Goal: Information Seeking & Learning: Learn about a topic

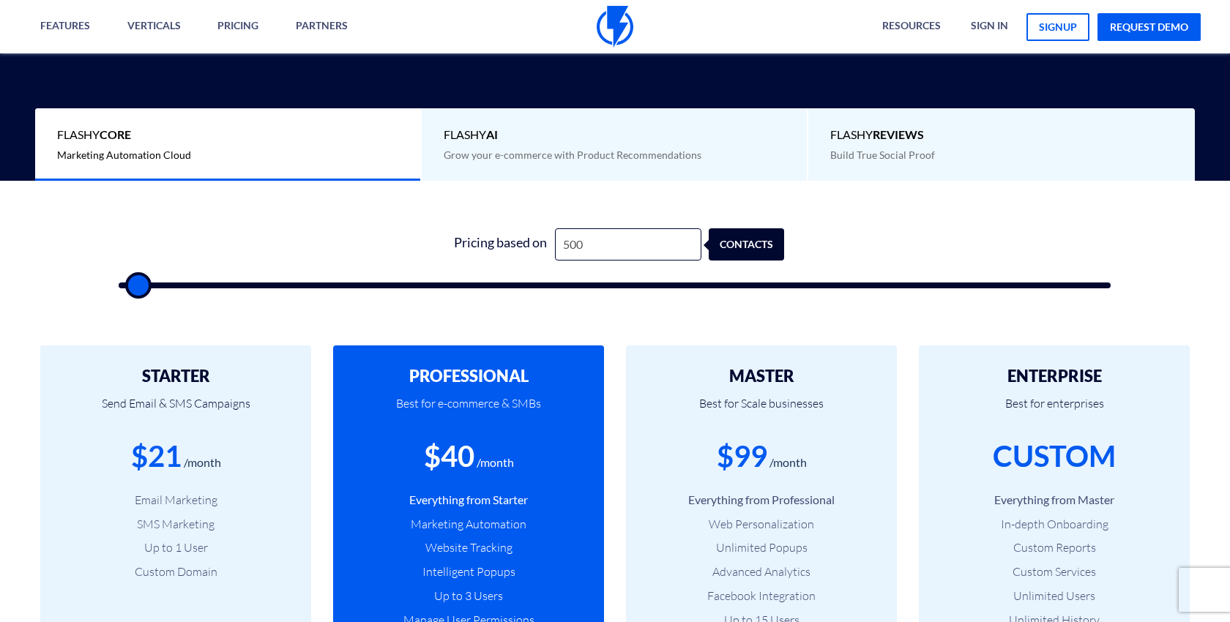
type input "5,000"
type input "5000"
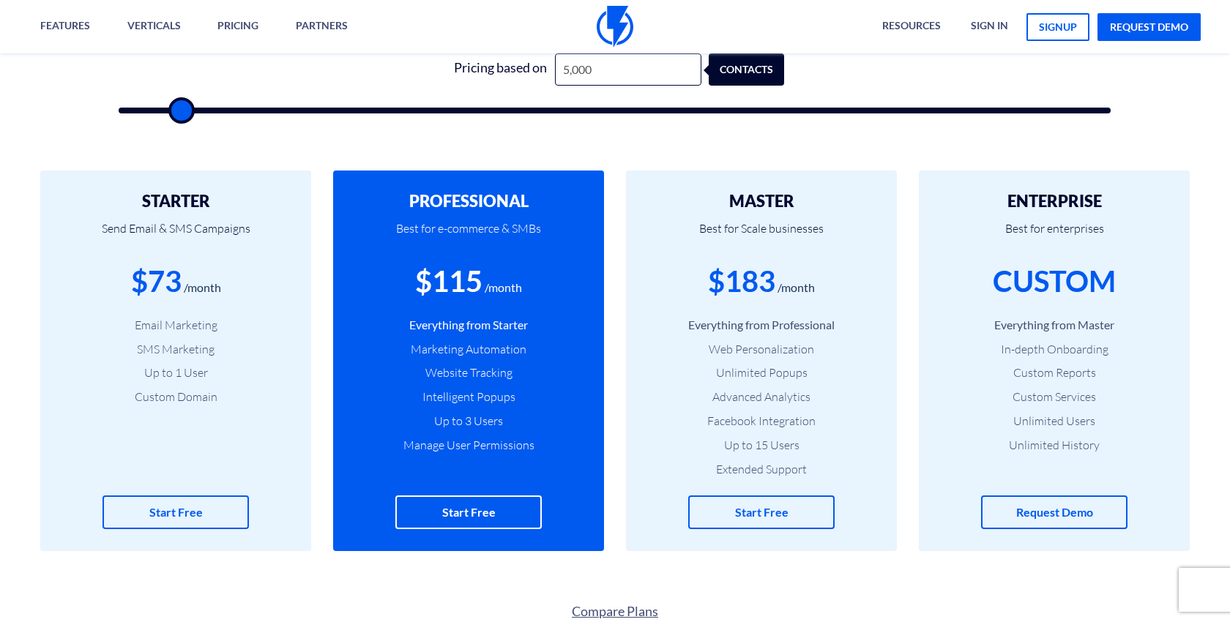
scroll to position [530, 0]
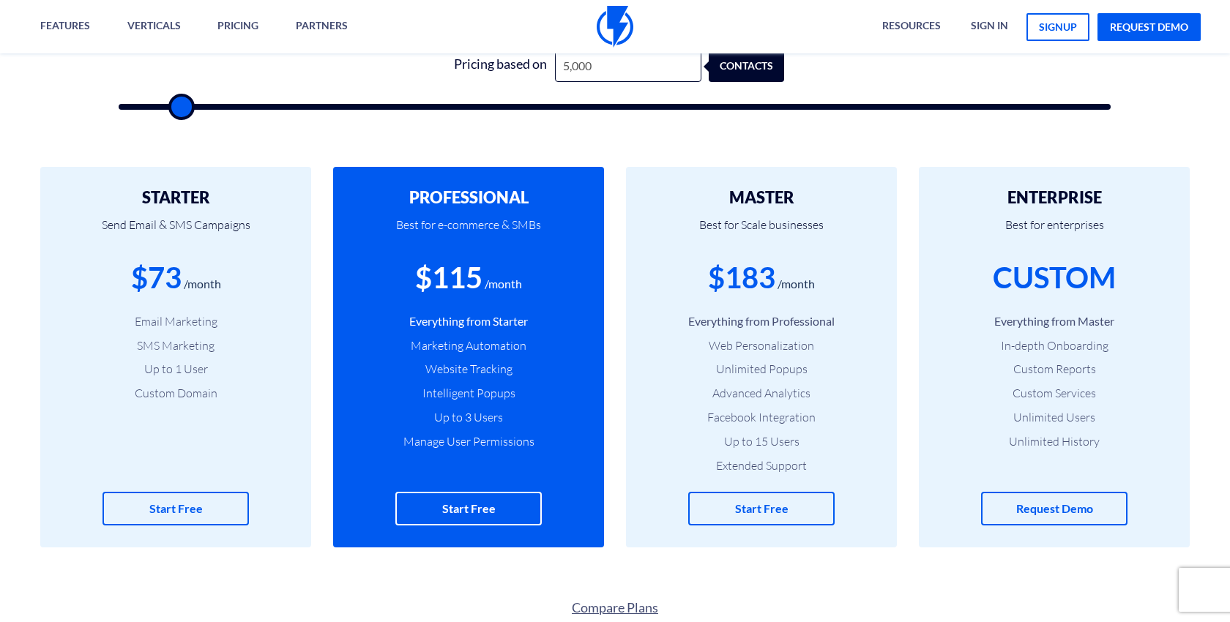
type input "5,000"
type input "5500"
type input "6,000"
type input "6000"
type input "6,500"
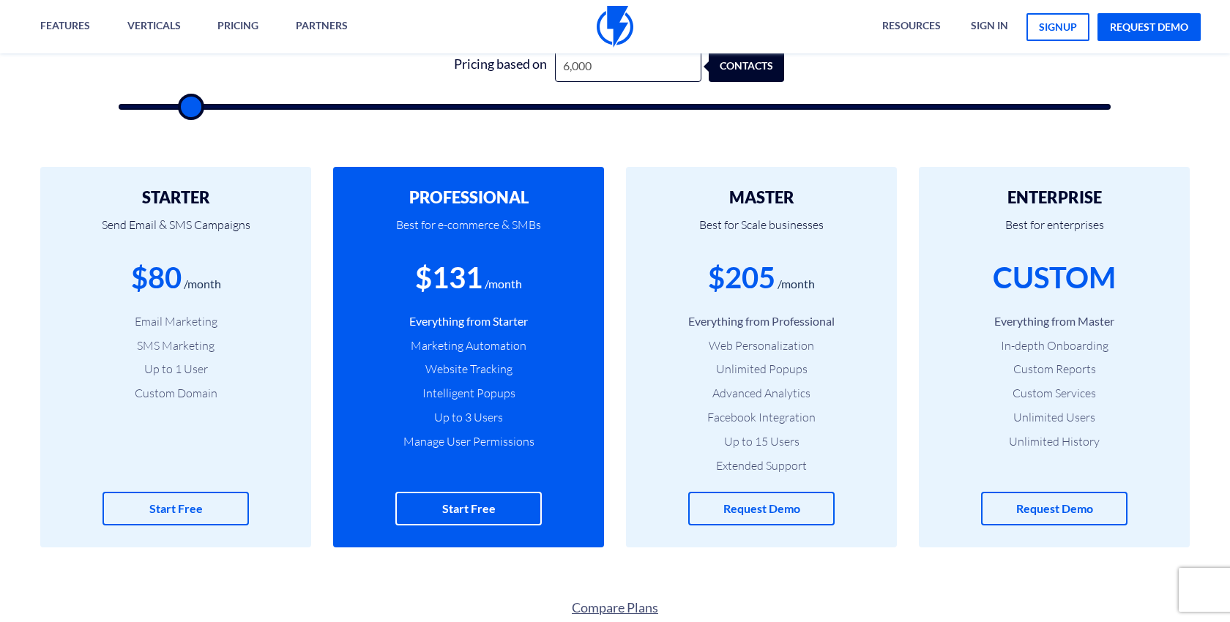
type input "6500"
type input "7,000"
type input "7000"
type input "8,000"
type input "8000"
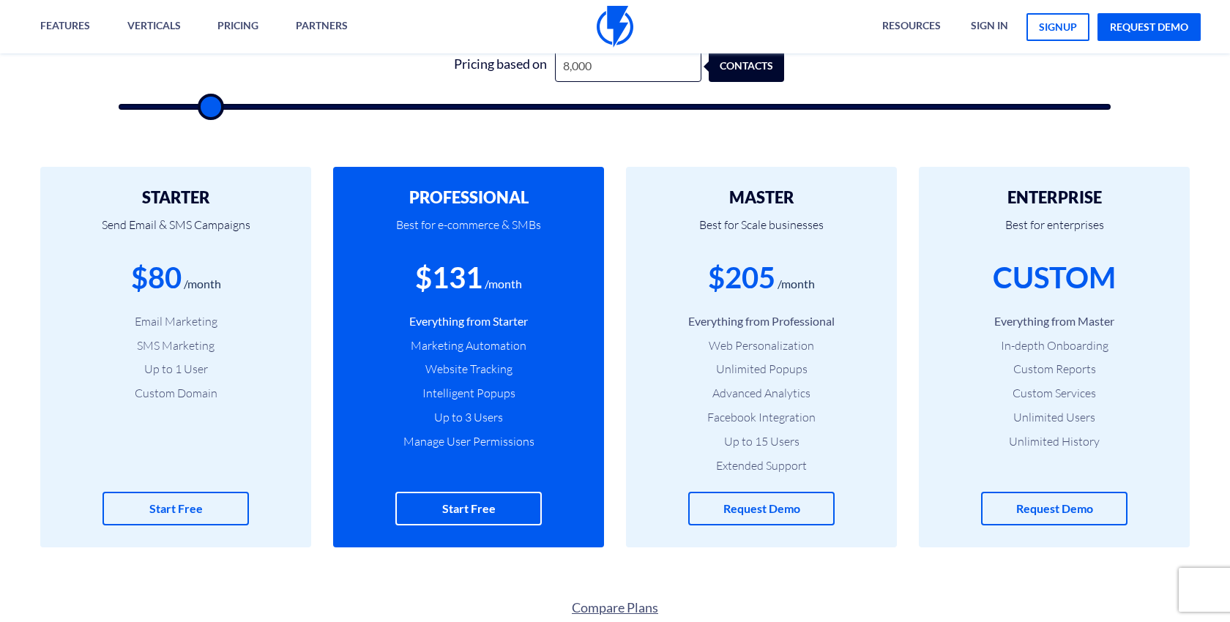
type input "9,000"
type input "9000"
type input "9,500"
type input "9500"
type input "10,000"
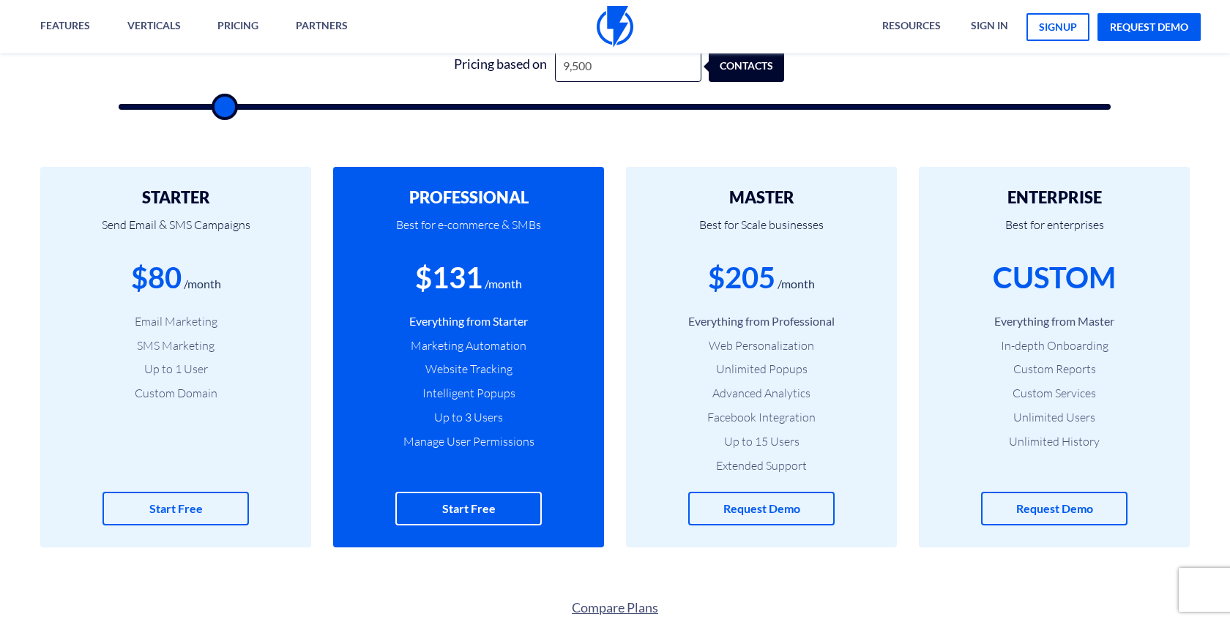
type input "10000"
type input "10,500"
type input "10500"
type input "11,000"
type input "11000"
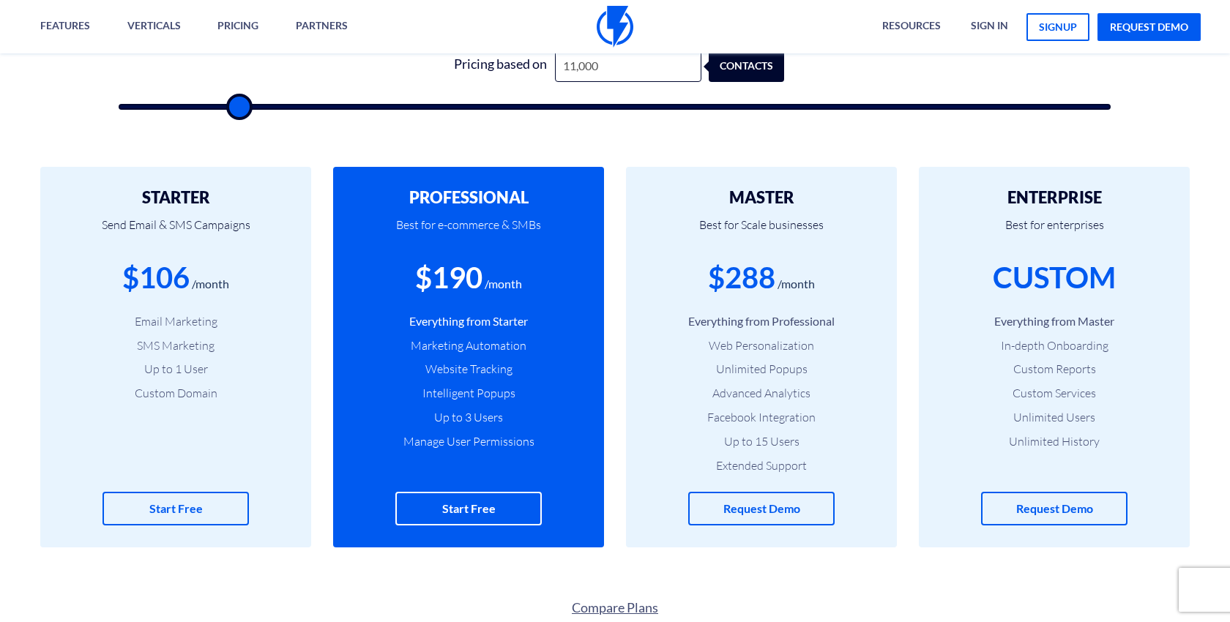
type input "11,500"
type input "11500"
type input "12,000"
type input "12000"
type input "12,500"
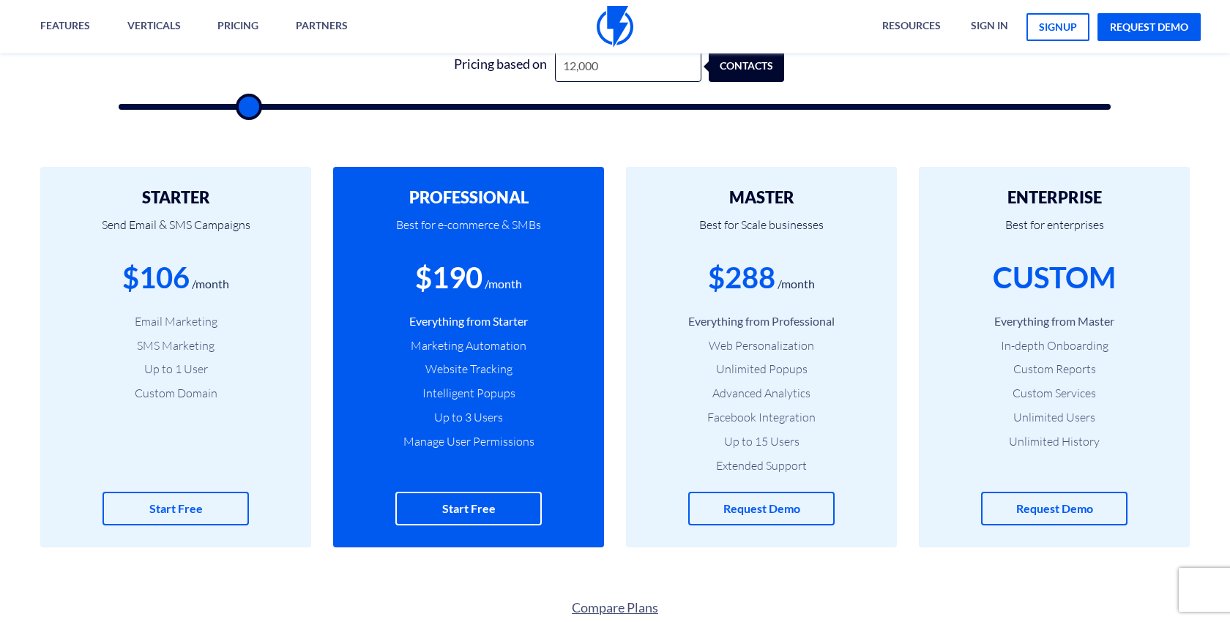
type input "12500"
type input "13,500"
type input "13500"
type input "14,000"
type input "14000"
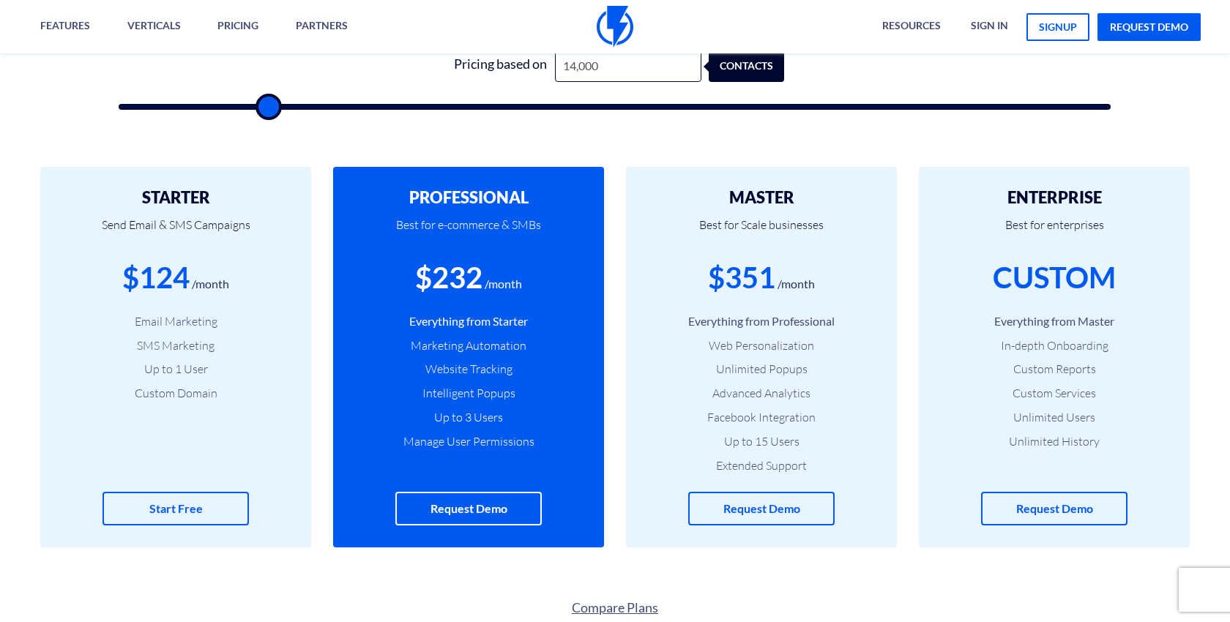
type input "14,500"
type input "14500"
type input "15,000"
type input "15000"
type input "15,500"
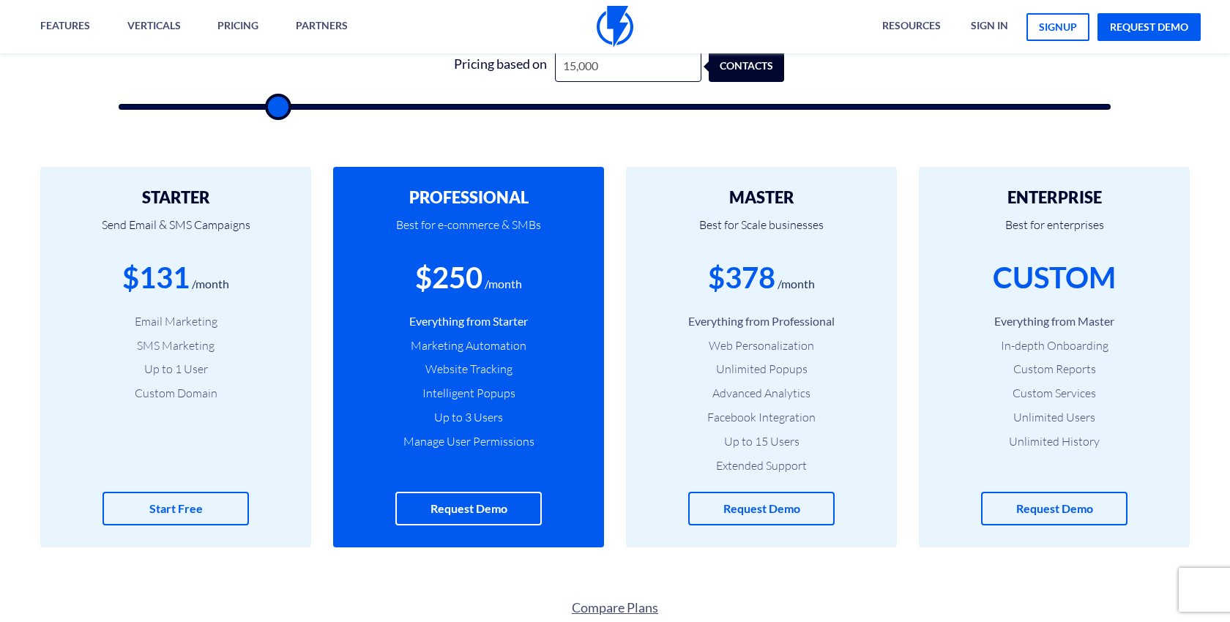
type input "15500"
type input "16,000"
type input "16000"
type input "16,500"
type input "16500"
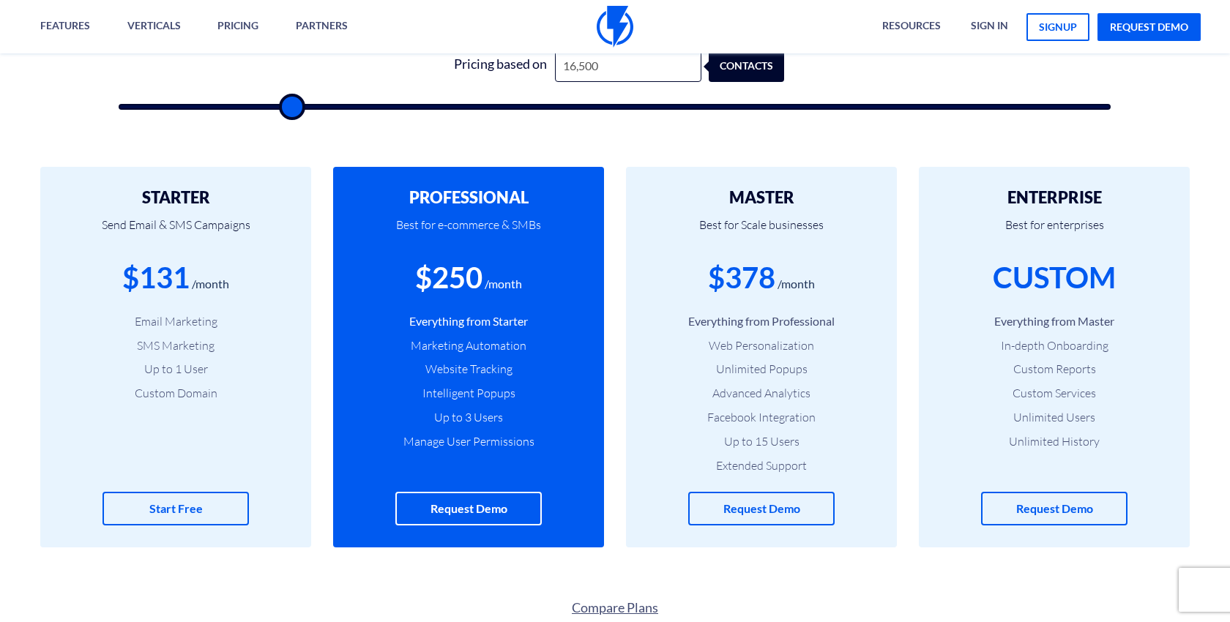
type input "17,500"
type input "17500"
type input "18,000"
type input "18000"
type input "18,500"
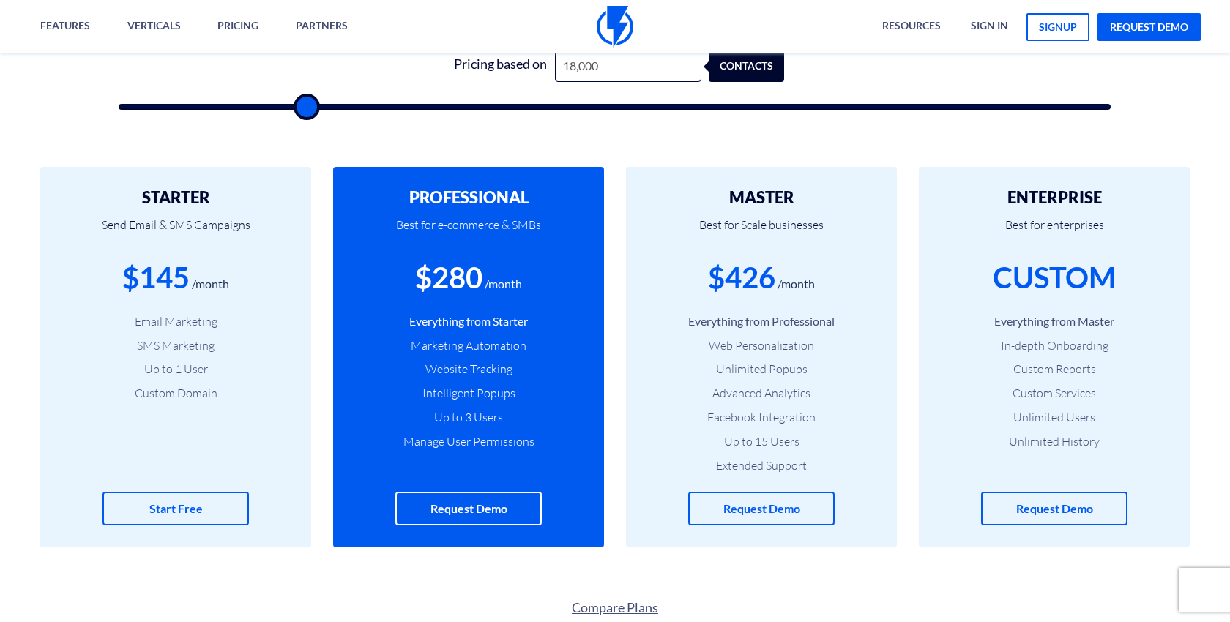
type input "18500"
type input "19,000"
type input "19000"
type input "19,500"
type input "19500"
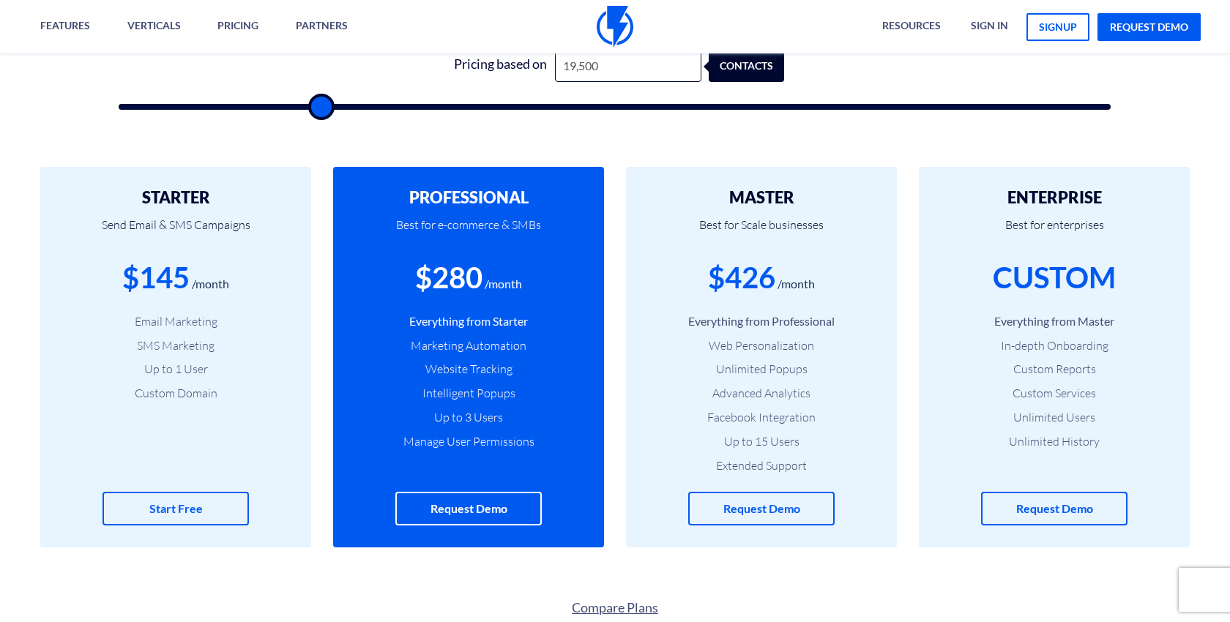
type input "20,000"
type input "20000"
type input "20,500"
type input "20500"
type input "21,000"
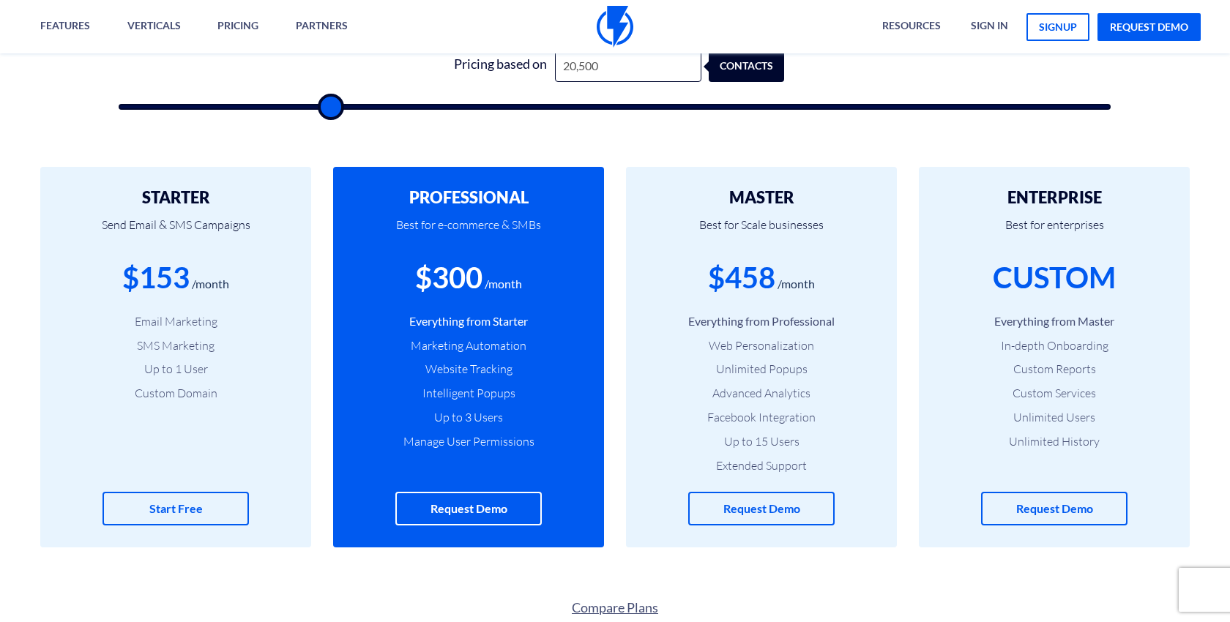
type input "21000"
type input "20,500"
drag, startPoint x: 187, startPoint y: 116, endPoint x: 328, endPoint y: 138, distance: 143.1
type input "20500"
click at [328, 110] on input "range" at bounding box center [615, 107] width 992 height 6
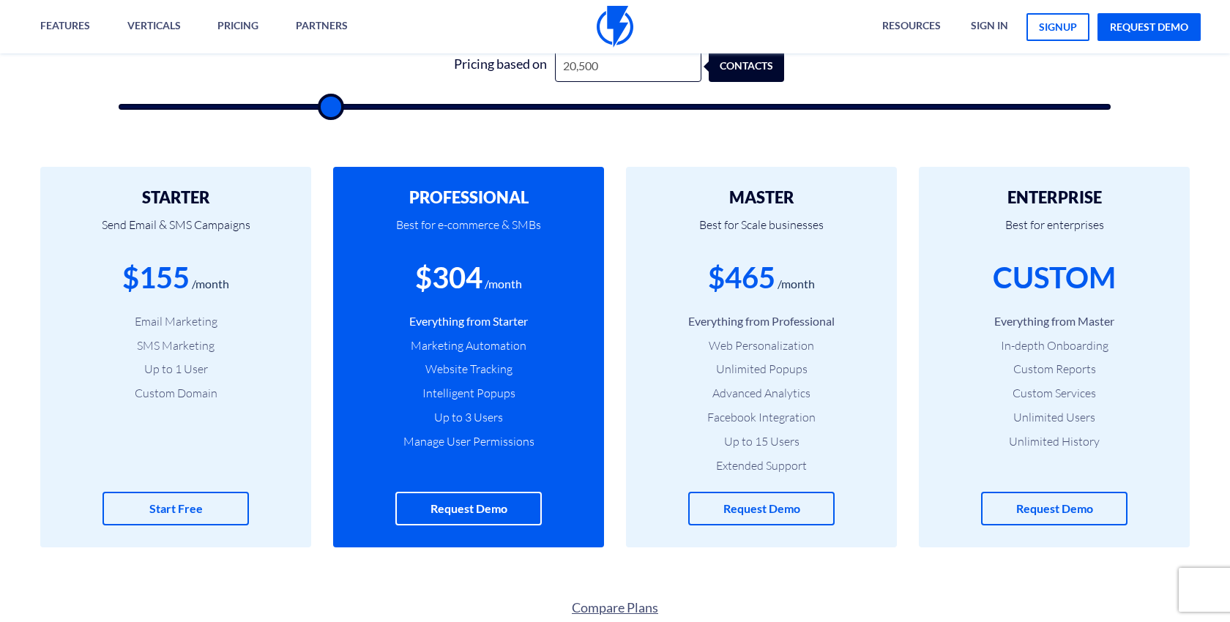
type input "21,000"
type input "21000"
type input "21,500"
type input "21500"
type input "22,000"
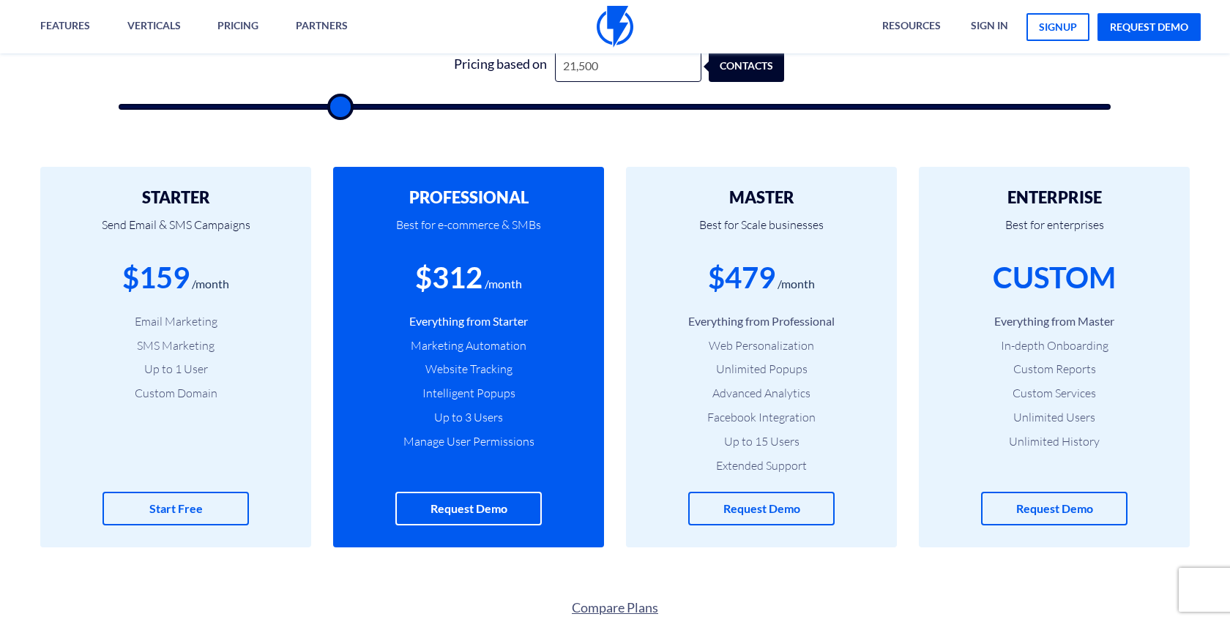
type input "22000"
type input "22,500"
type input "22500"
type input "23,000"
type input "23000"
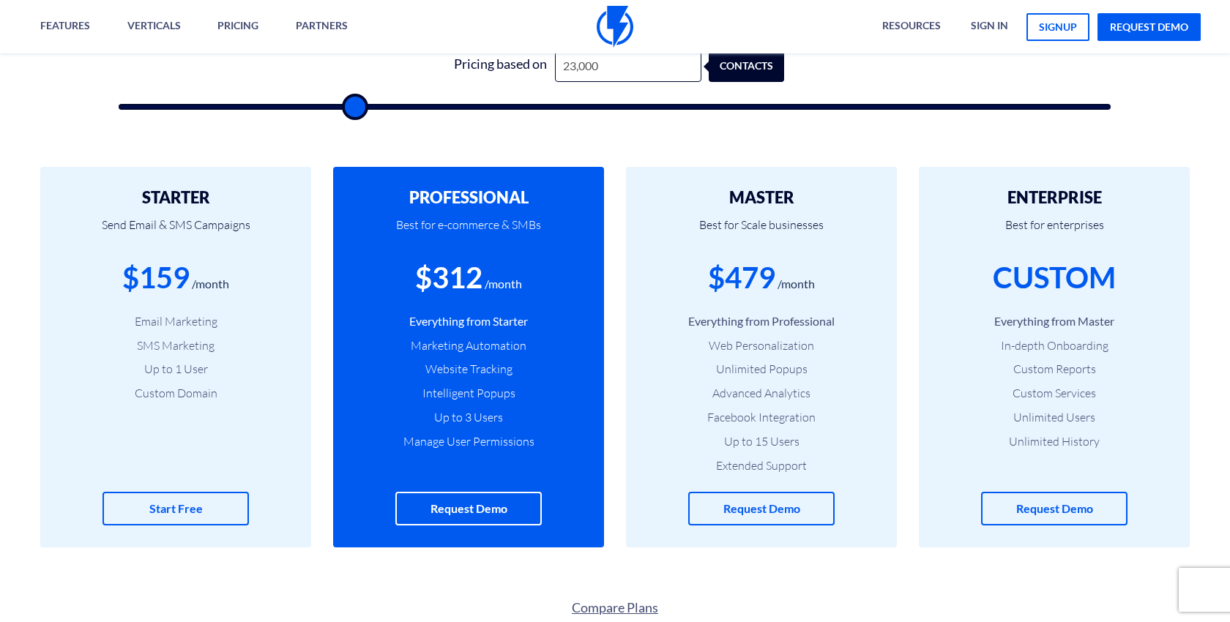
type input "24,000"
type input "24000"
type input "24,500"
type input "24500"
type input "25,000"
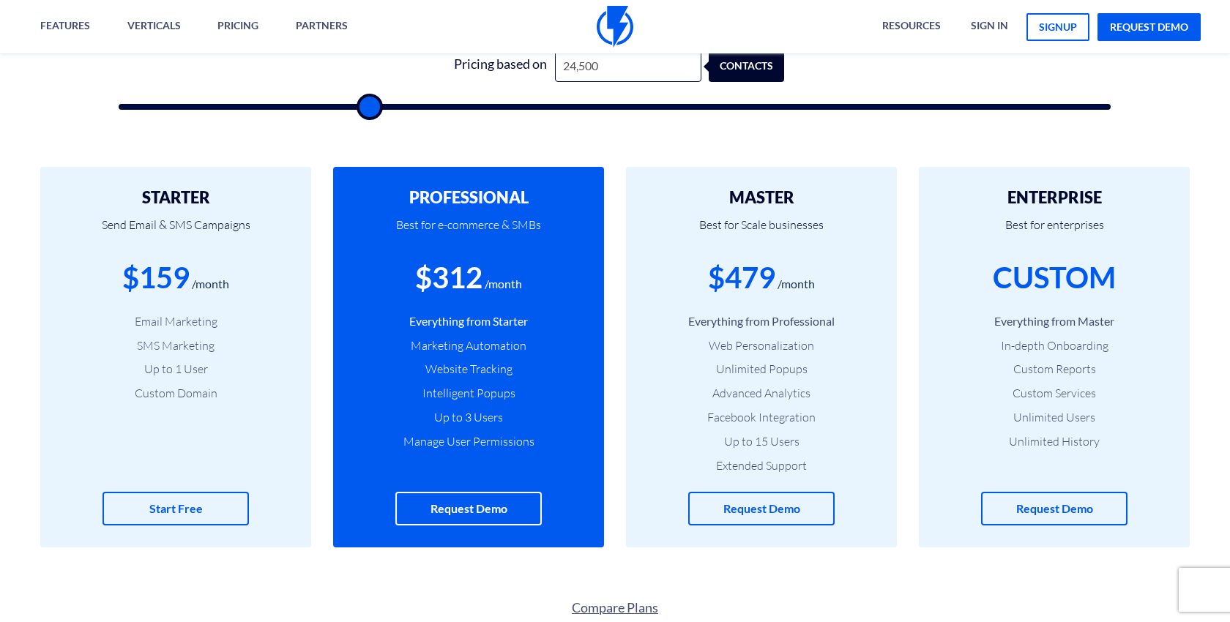
type input "25000"
type input "25,500"
type input "25500"
type input "26,000"
type input "26000"
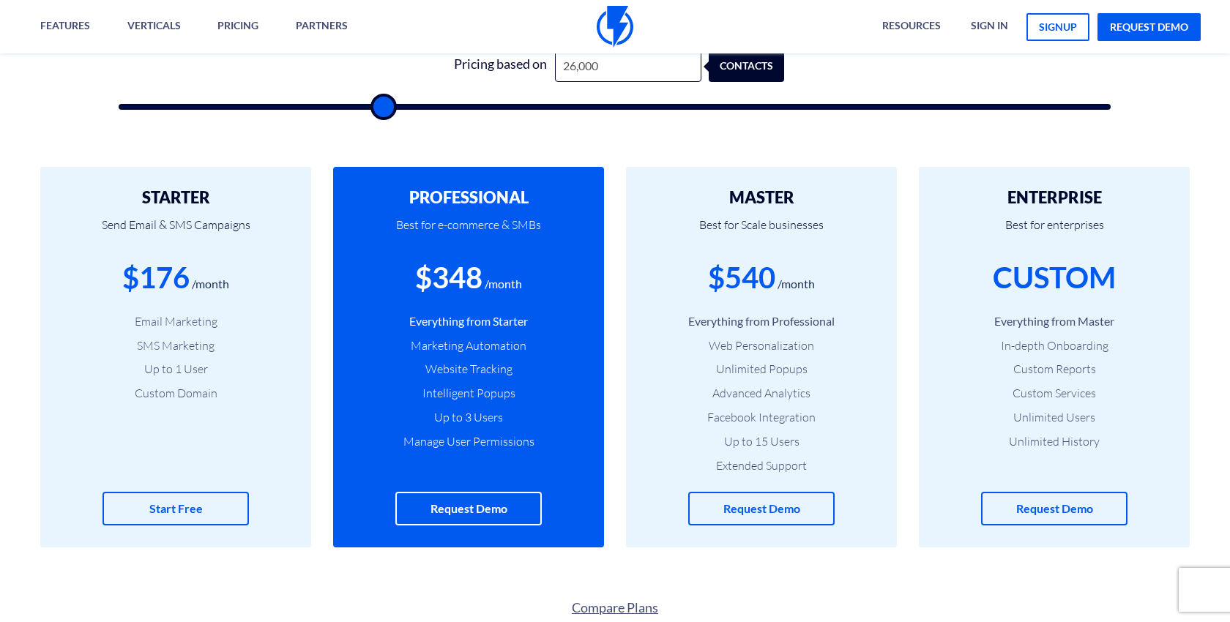
type input "26,500"
type input "26500"
type input "27,000"
type input "27000"
type input "27,500"
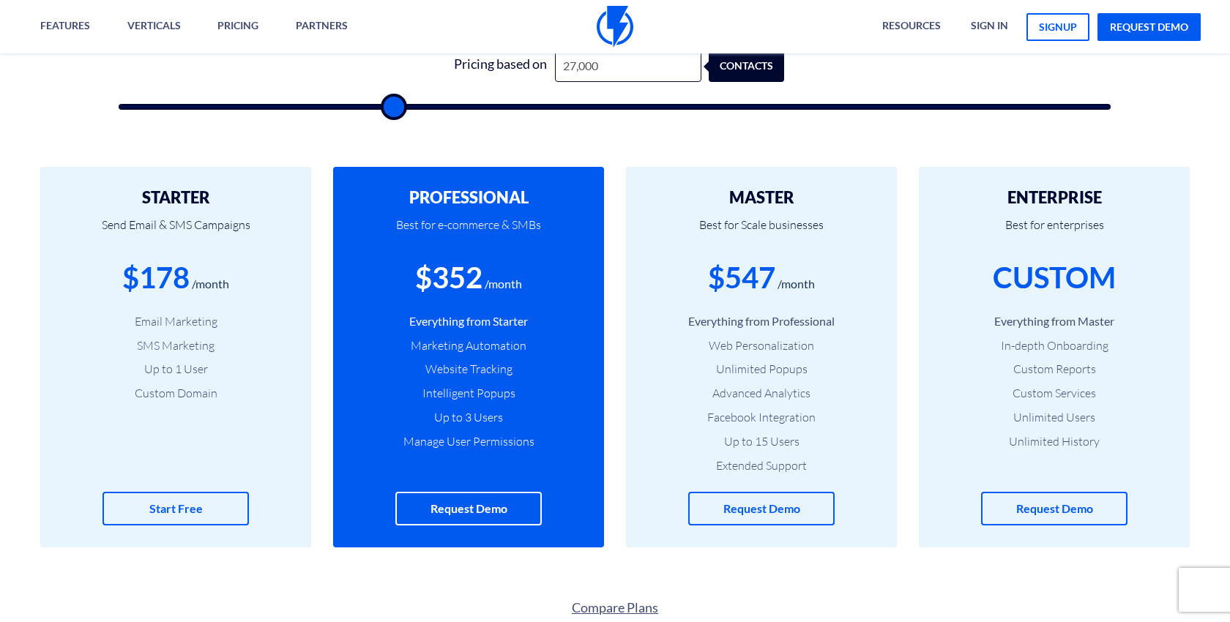
type input "27500"
type input "28,000"
type input "28000"
type input "28,500"
type input "28500"
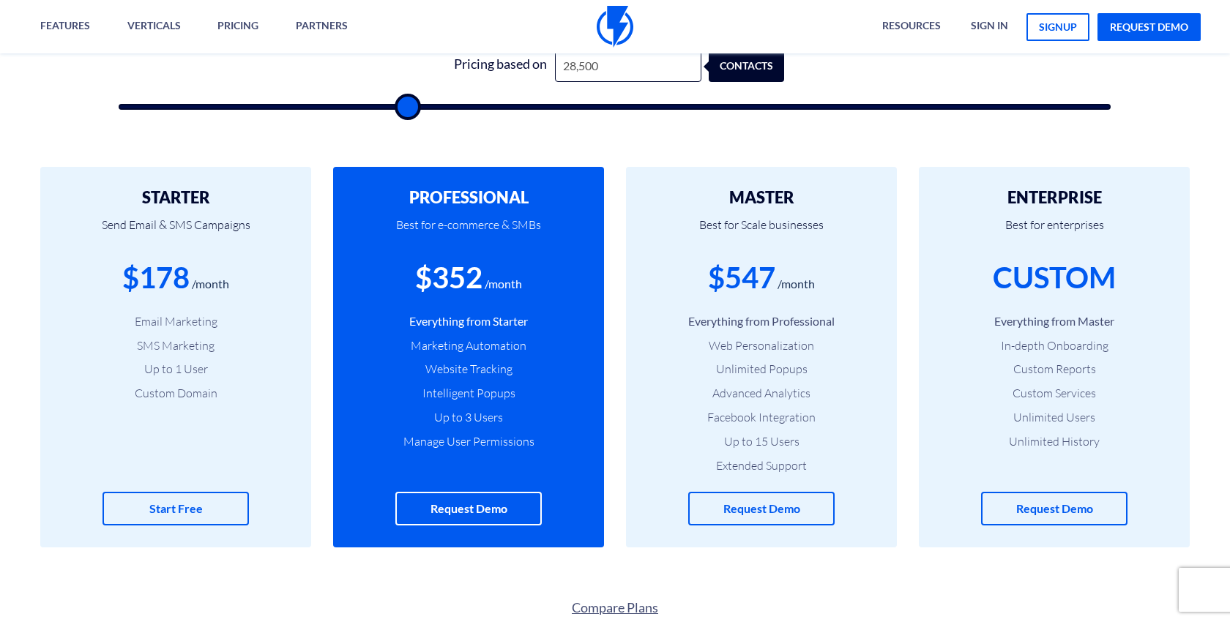
type input "29,000"
type input "29000"
type input "29,500"
type input "29500"
type input "30,000"
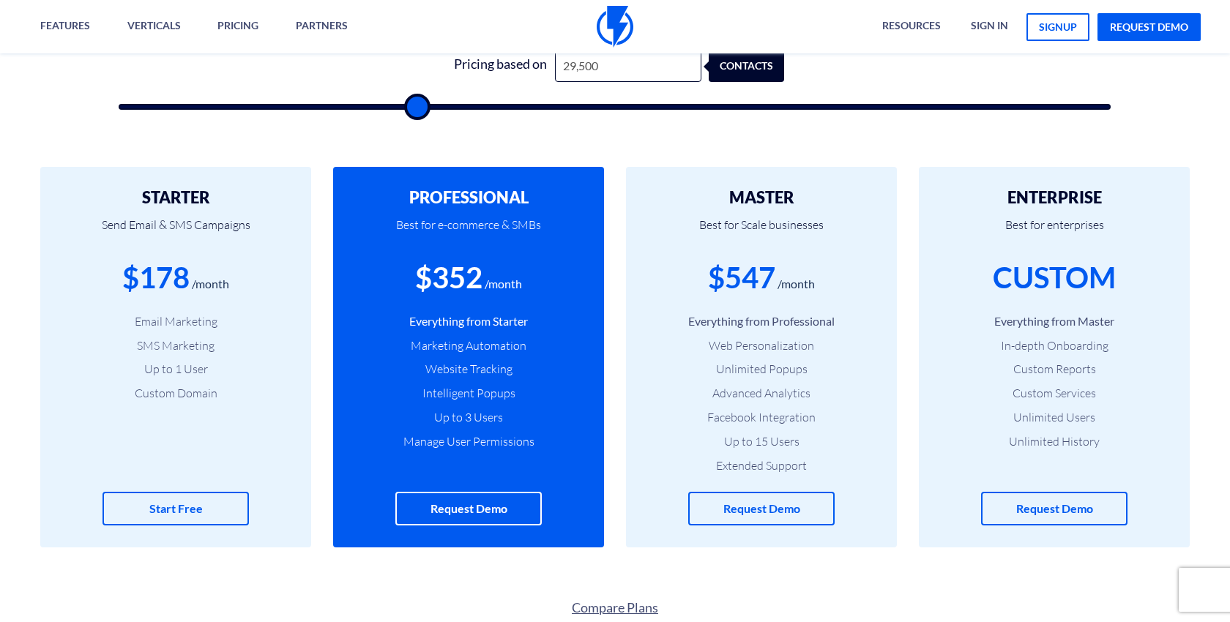
type input "30000"
type input "30,500"
type input "30500"
type input "31,000"
type input "31000"
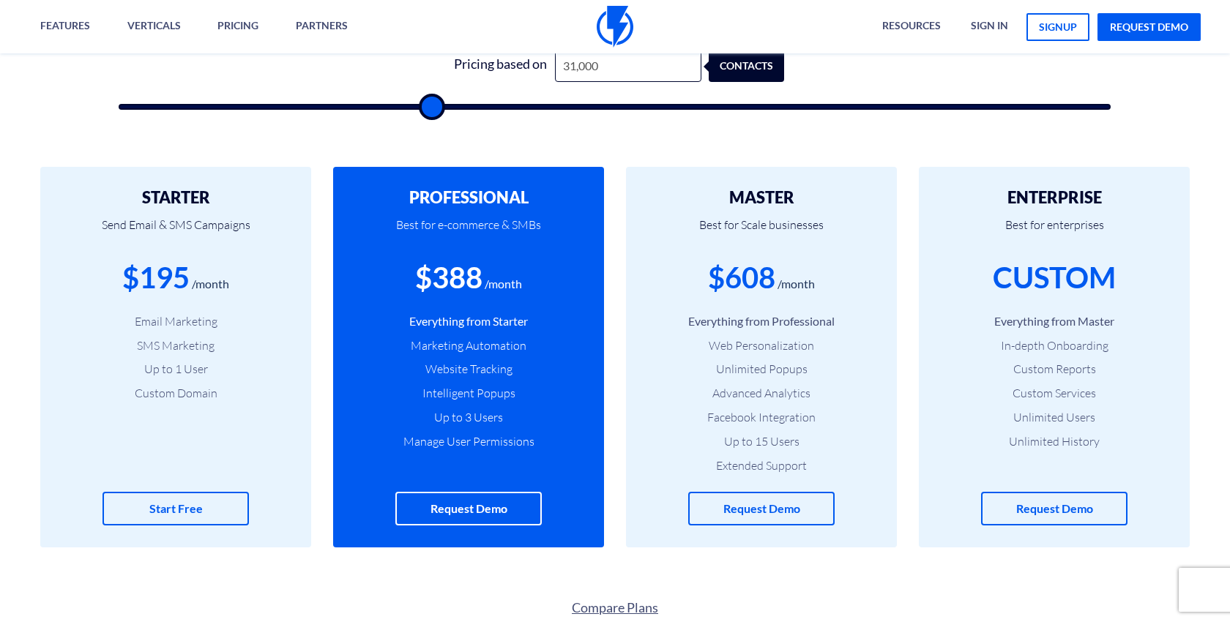
type input "31,500"
type input "31500"
type input "32,000"
type input "32000"
type input "32,500"
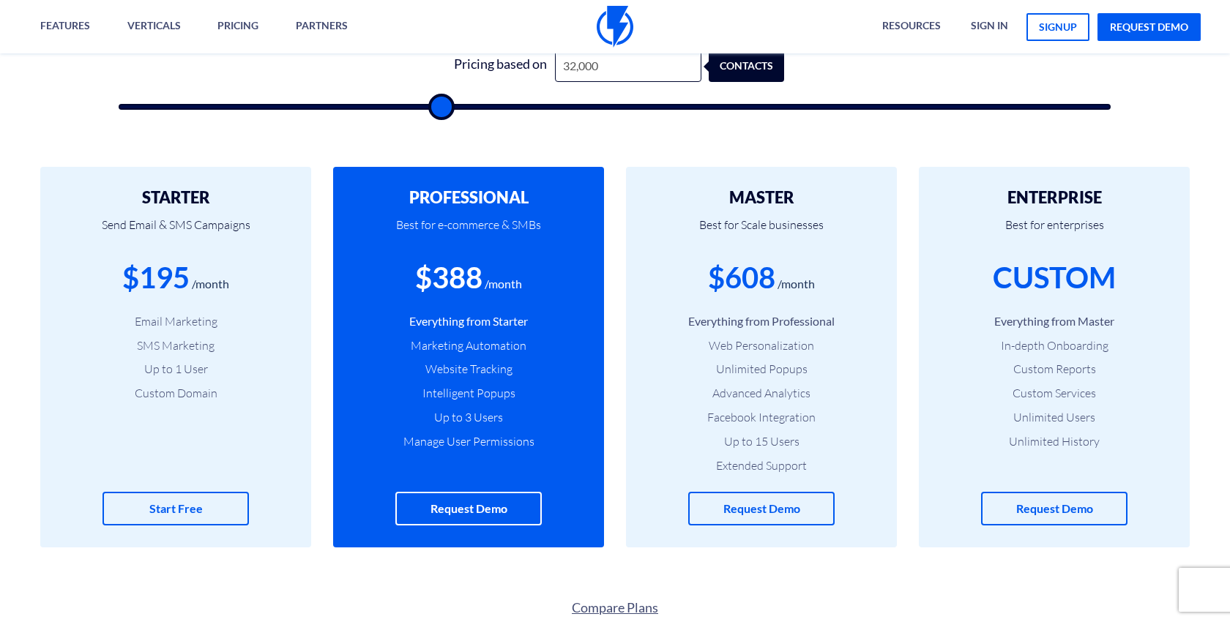
type input "32500"
type input "33,000"
type input "33000"
type input "33,500"
type input "33500"
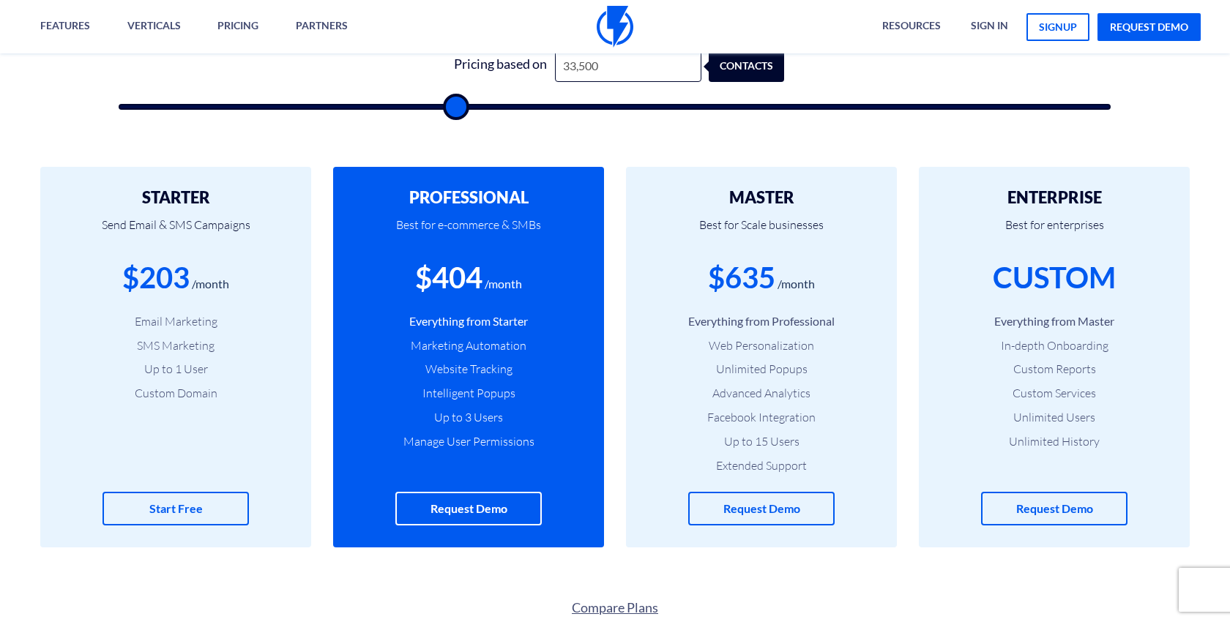
type input "34,000"
type input "34000"
type input "34,500"
type input "34500"
type input "35,000"
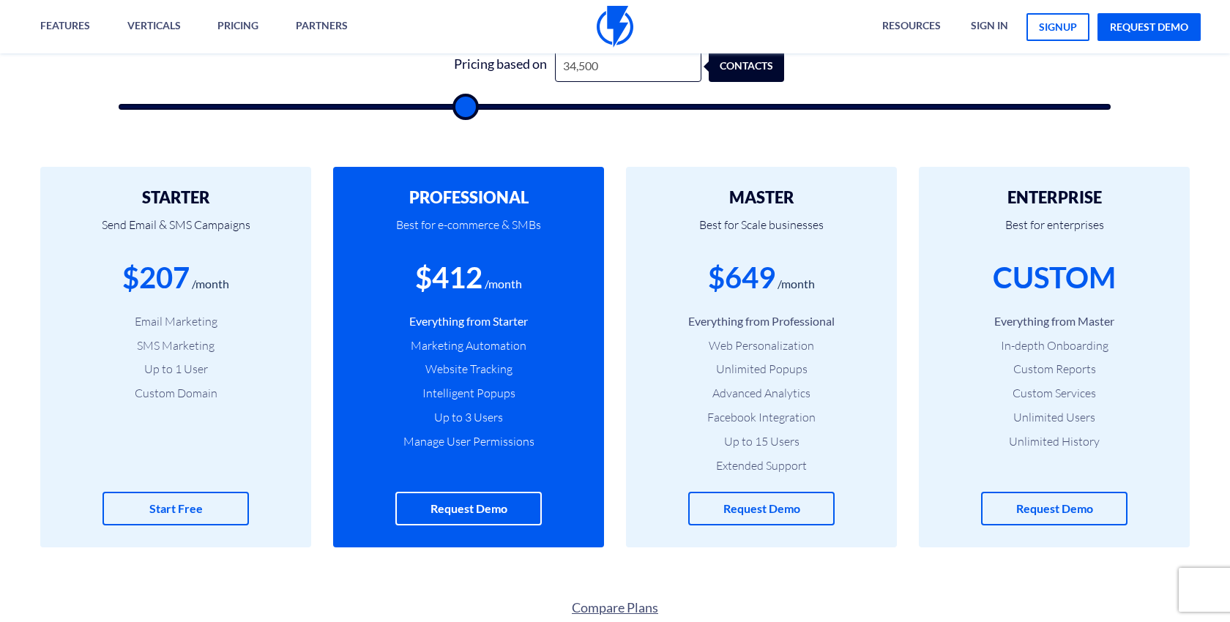
type input "35000"
type input "35,500"
type input "35500"
type input "36,000"
type input "36000"
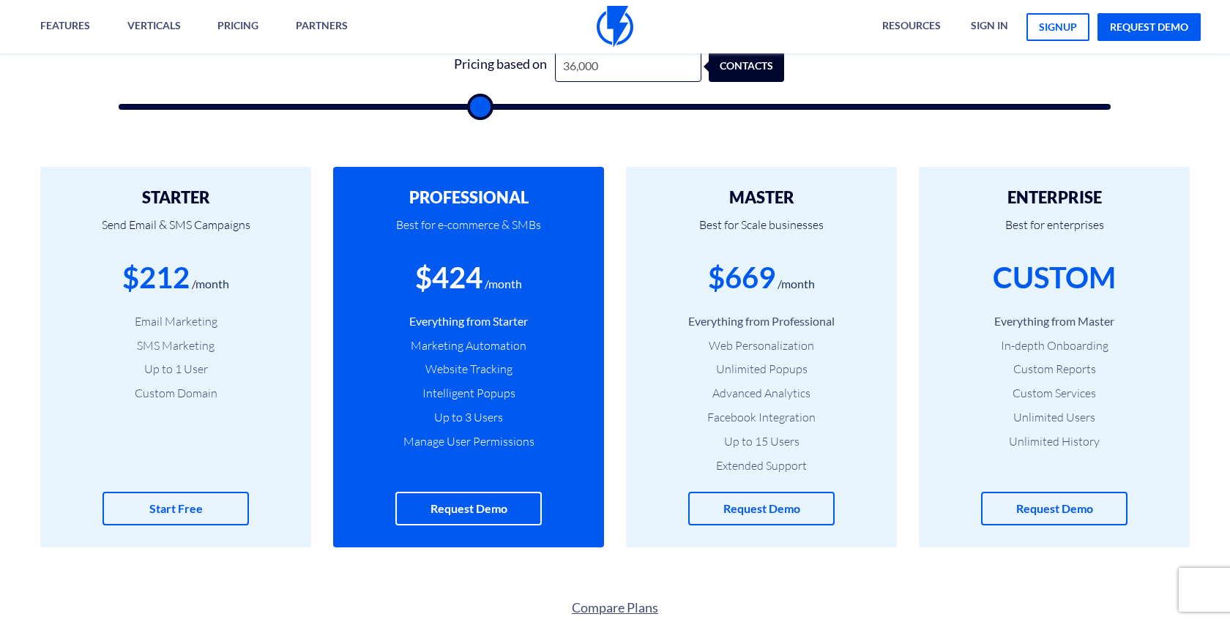
type input "36,500"
type input "36500"
type input "37,000"
type input "37000"
type input "37,500"
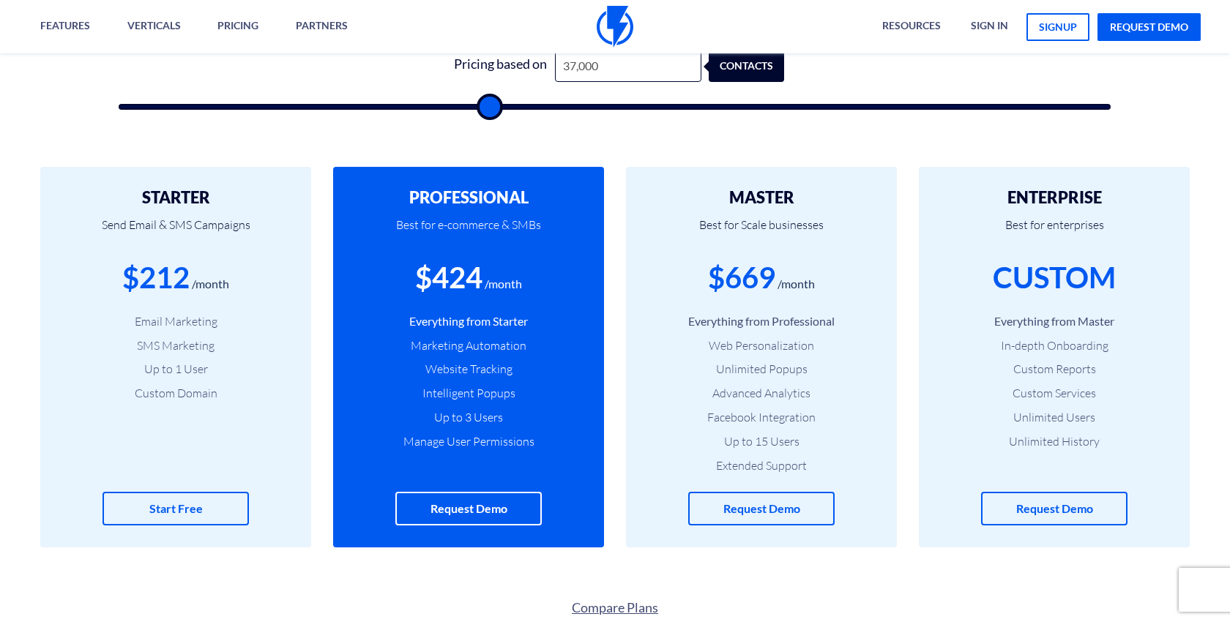
type input "37500"
type input "38,000"
type input "38000"
type input "38,500"
type input "38500"
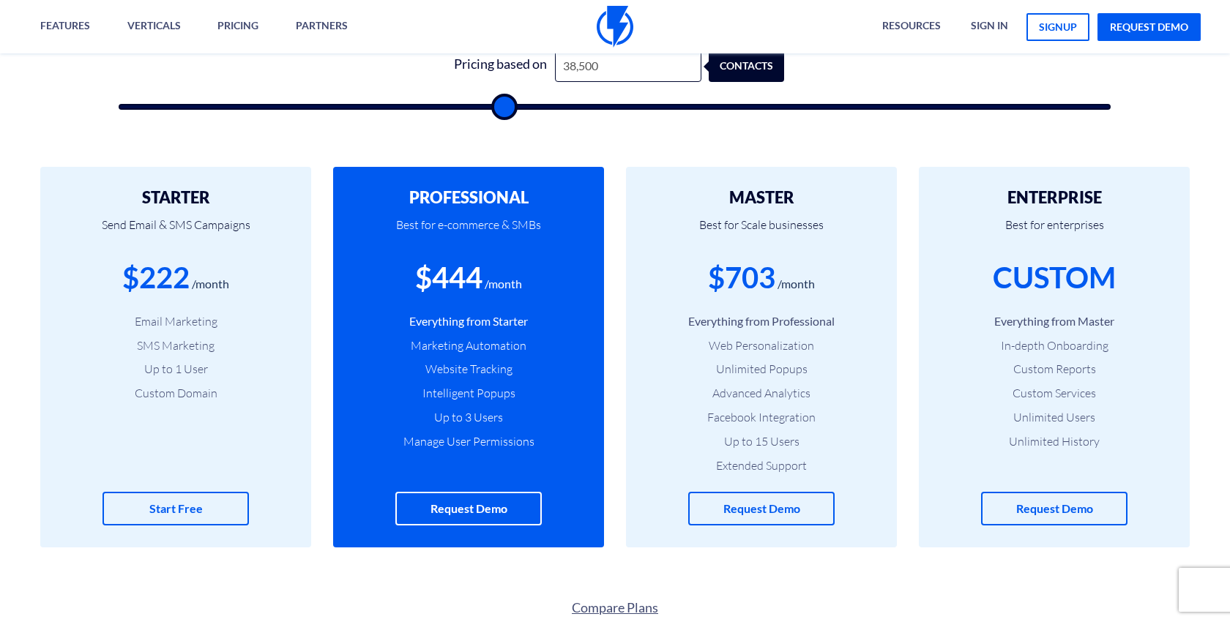
type input "39,000"
drag, startPoint x: 333, startPoint y: 106, endPoint x: 507, endPoint y: 108, distance: 173.5
type input "39000"
click at [507, 108] on input "range" at bounding box center [615, 107] width 992 height 6
